Goal: Task Accomplishment & Management: Use online tool/utility

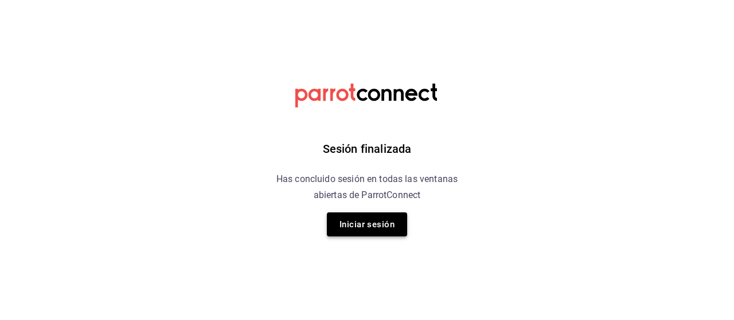
click at [342, 228] on button "Iniciar sesión" at bounding box center [367, 225] width 80 height 24
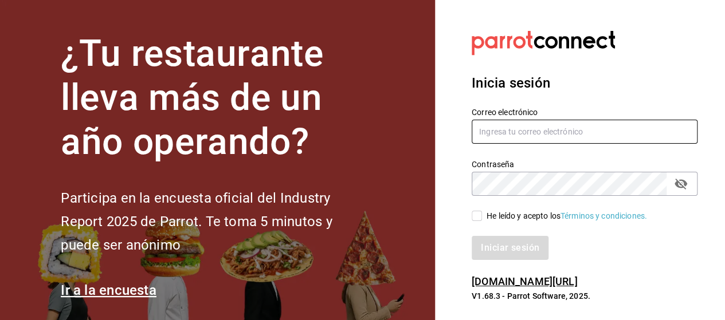
type input "[EMAIL_ADDRESS][PERSON_NAME][DOMAIN_NAME]"
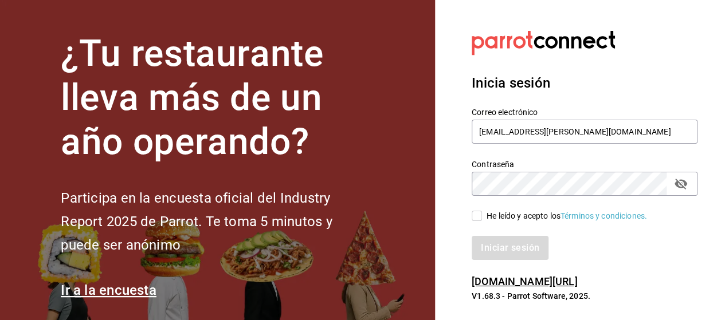
click at [480, 218] on input "He leído y acepto los Términos y condiciones." at bounding box center [477, 216] width 10 height 10
checkbox input "true"
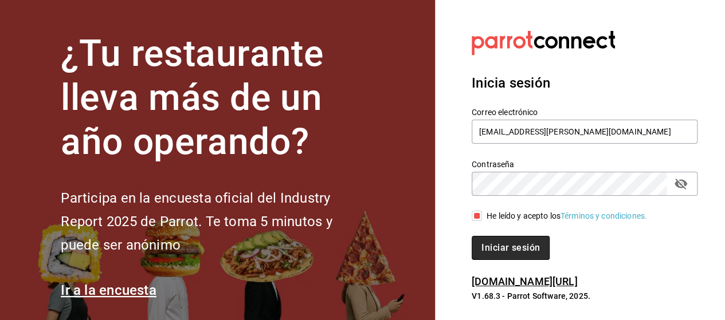
click at [501, 246] on button "Iniciar sesión" at bounding box center [511, 248] width 78 height 24
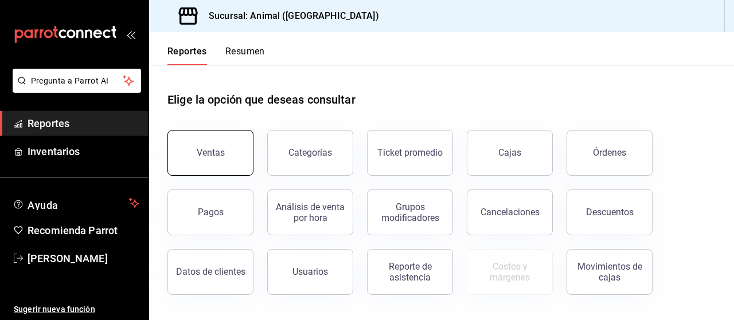
click at [225, 147] on button "Ventas" at bounding box center [210, 153] width 86 height 46
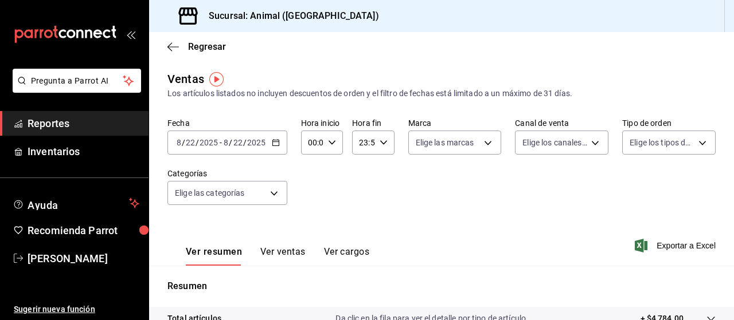
click at [273, 144] on icon "button" at bounding box center [276, 143] width 8 height 8
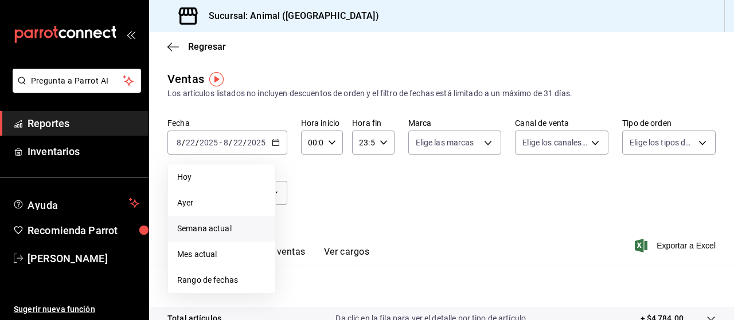
click at [236, 224] on span "Semana actual" at bounding box center [221, 229] width 89 height 12
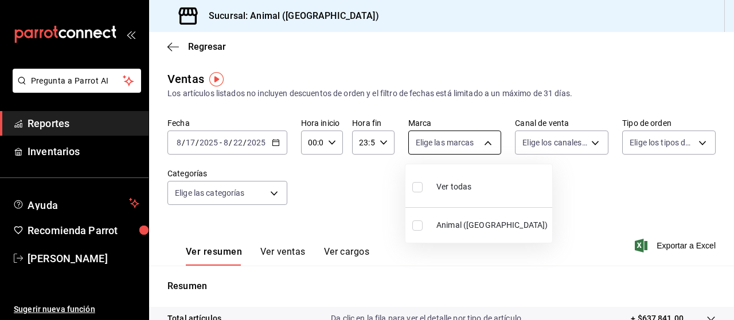
click at [478, 146] on body "Pregunta a Parrot AI Reportes Inventarios Ayuda Recomienda Parrot [PERSON_NAME]…" at bounding box center [367, 160] width 734 height 320
click at [452, 185] on span "Ver todas" at bounding box center [453, 187] width 35 height 12
type input "96838179-8fbb-4073-aae3-1789726318c8"
checkbox input "true"
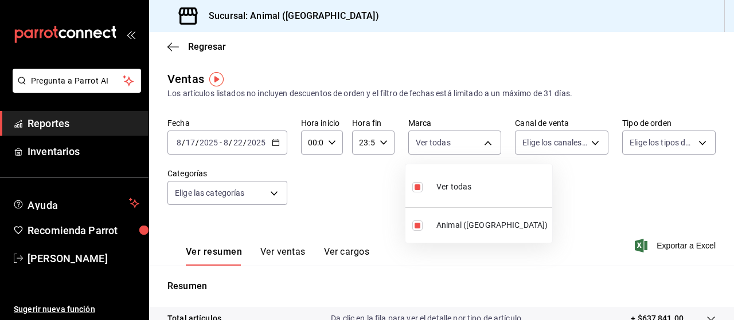
click at [585, 143] on div at bounding box center [367, 160] width 734 height 320
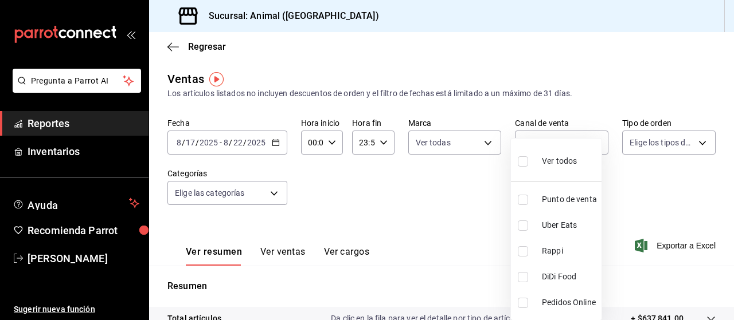
click at [585, 143] on body "Pregunta a Parrot AI Reportes Inventarios Ayuda Recomienda Parrot [PERSON_NAME]…" at bounding box center [367, 160] width 734 height 320
click at [562, 158] on span "Ver todos" at bounding box center [559, 161] width 35 height 12
type input "PARROT,UBER_EATS,RAPPI,DIDI_FOOD,ONLINE"
checkbox input "true"
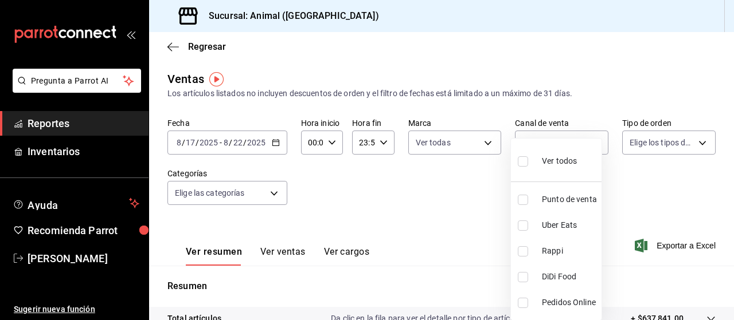
checkbox input "true"
click at [676, 143] on div at bounding box center [367, 160] width 734 height 320
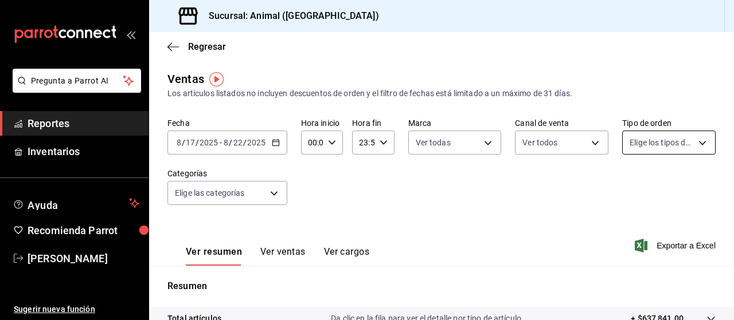
click at [692, 140] on body "Pregunta a Parrot AI Reportes Inventarios Ayuda Recomienda Parrot [PERSON_NAME]…" at bounding box center [367, 160] width 734 height 320
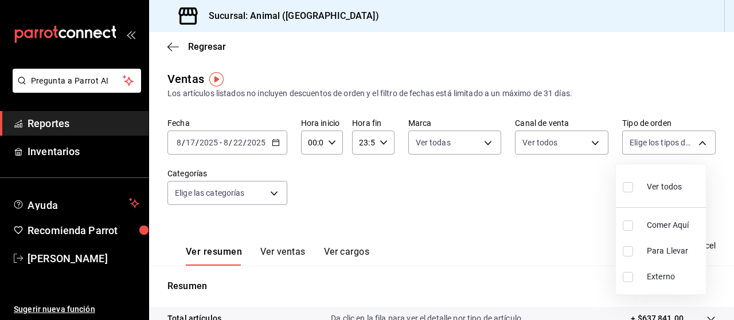
click at [632, 185] on input "checkbox" at bounding box center [627, 187] width 10 height 10
checkbox input "true"
type input "89cc3392-1a89-49ed-91c4-e66ea58282e1,025cf6ae-25b7-4698-bb98-3d77af74a196,EXTER…"
checkbox input "true"
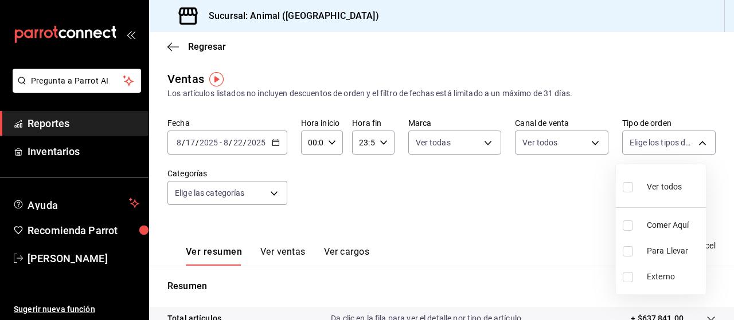
checkbox input "true"
click at [270, 195] on div at bounding box center [367, 160] width 734 height 320
click at [270, 195] on body "Pregunta a Parrot AI Reportes Inventarios Ayuda Recomienda Parrot [PERSON_NAME]…" at bounding box center [367, 160] width 734 height 320
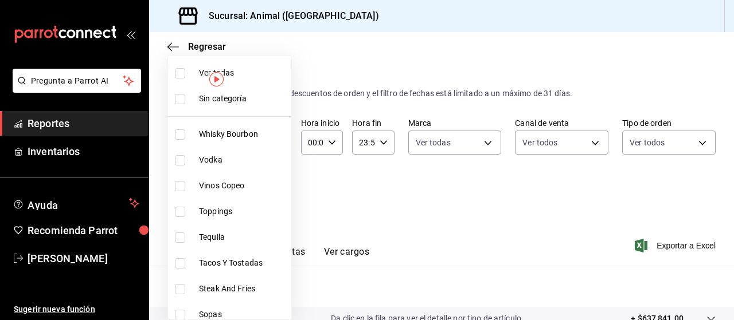
click at [177, 68] on input "checkbox" at bounding box center [180, 73] width 10 height 10
checkbox input "true"
type input "696422f3-042f-4992-a796-20cec1d2addd,ab2f2cdd-2d2d-455a-bd59-969ed93fbee5,5744a…"
checkbox input "true"
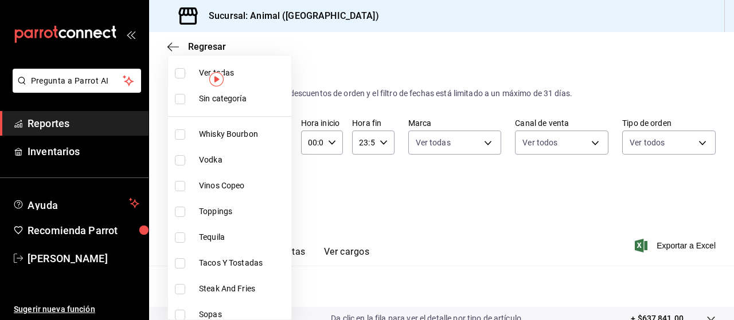
checkbox input "true"
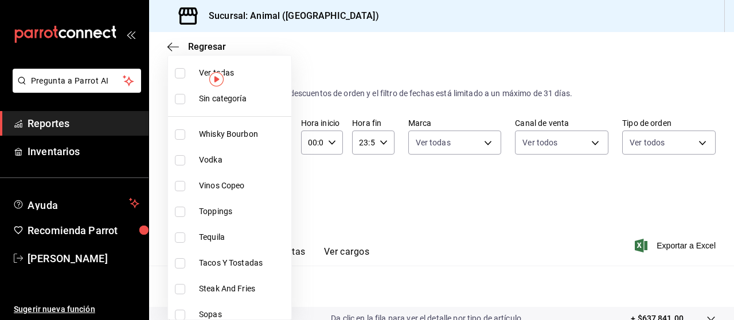
checkbox input "true"
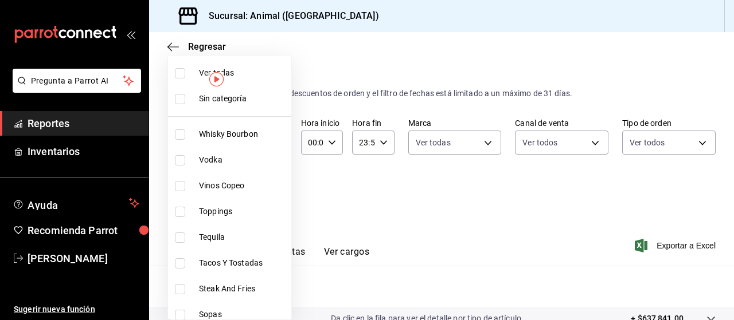
checkbox input "true"
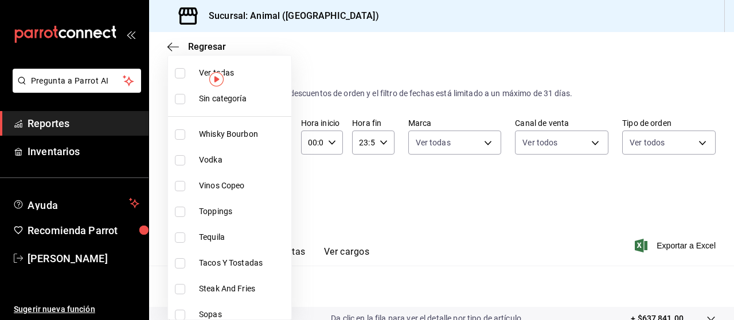
checkbox input "true"
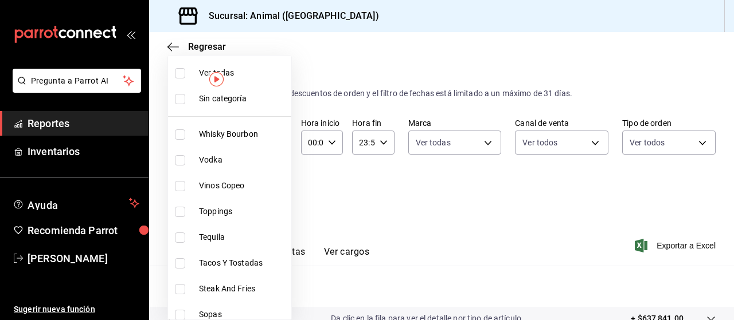
checkbox input "true"
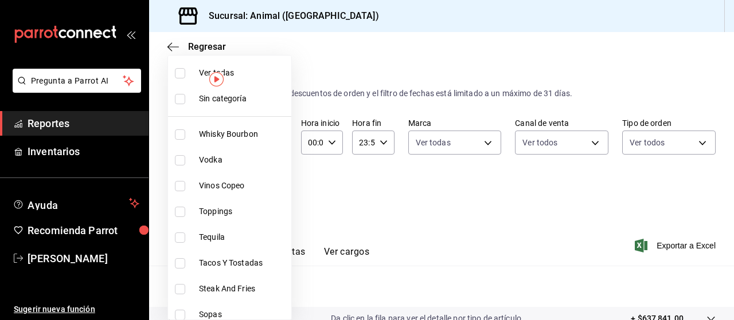
checkbox input "true"
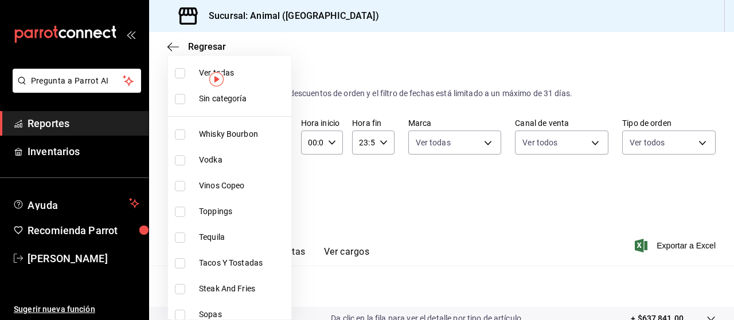
checkbox input "true"
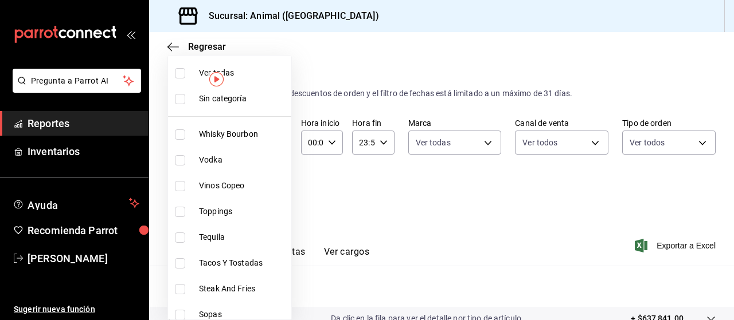
checkbox input "true"
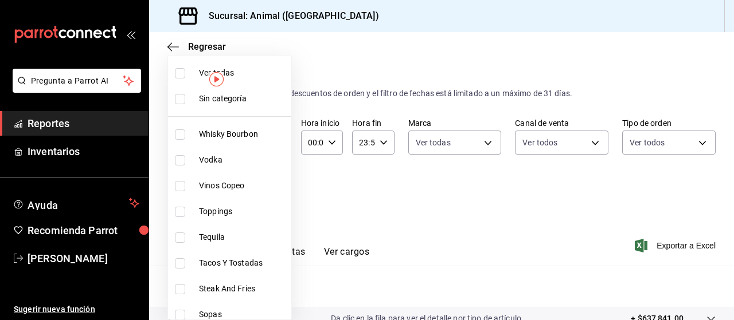
checkbox input "true"
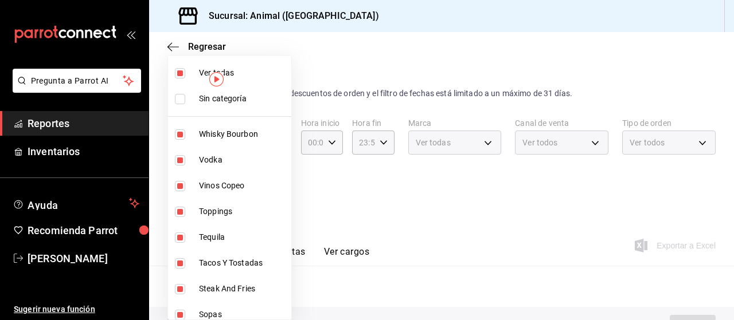
click at [461, 236] on div at bounding box center [367, 160] width 734 height 320
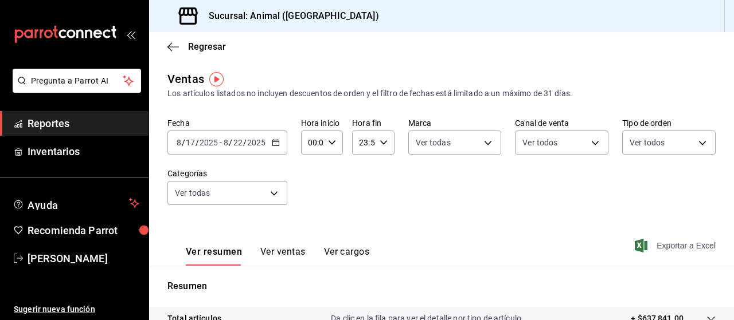
click at [652, 240] on span "Exportar a Excel" at bounding box center [676, 246] width 79 height 14
click at [275, 144] on icon "button" at bounding box center [276, 143] width 8 height 8
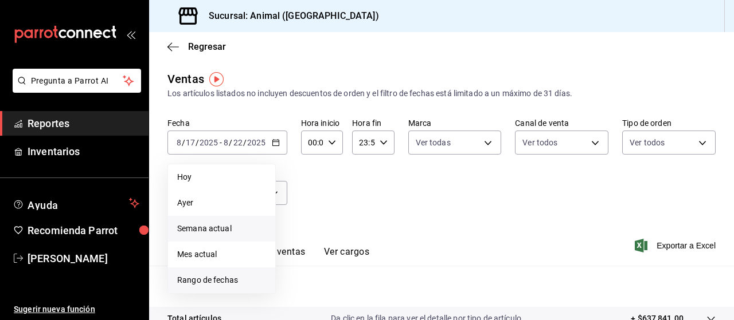
click at [221, 277] on span "Rango de fechas" at bounding box center [221, 280] width 89 height 12
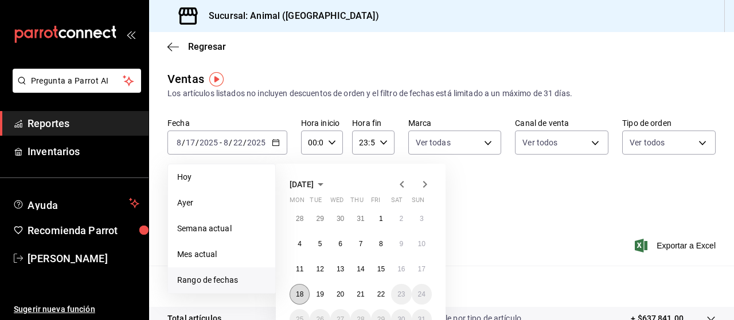
click at [299, 292] on abbr "18" at bounding box center [299, 295] width 7 height 8
click at [377, 295] on abbr "22" at bounding box center [380, 295] width 7 height 8
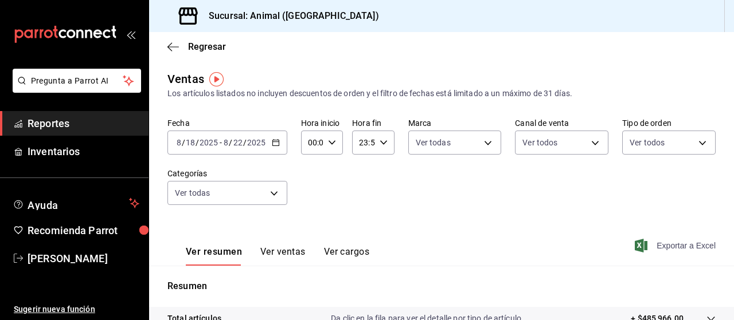
click at [662, 240] on span "Exportar a Excel" at bounding box center [676, 246] width 79 height 14
